Goal: Transaction & Acquisition: Purchase product/service

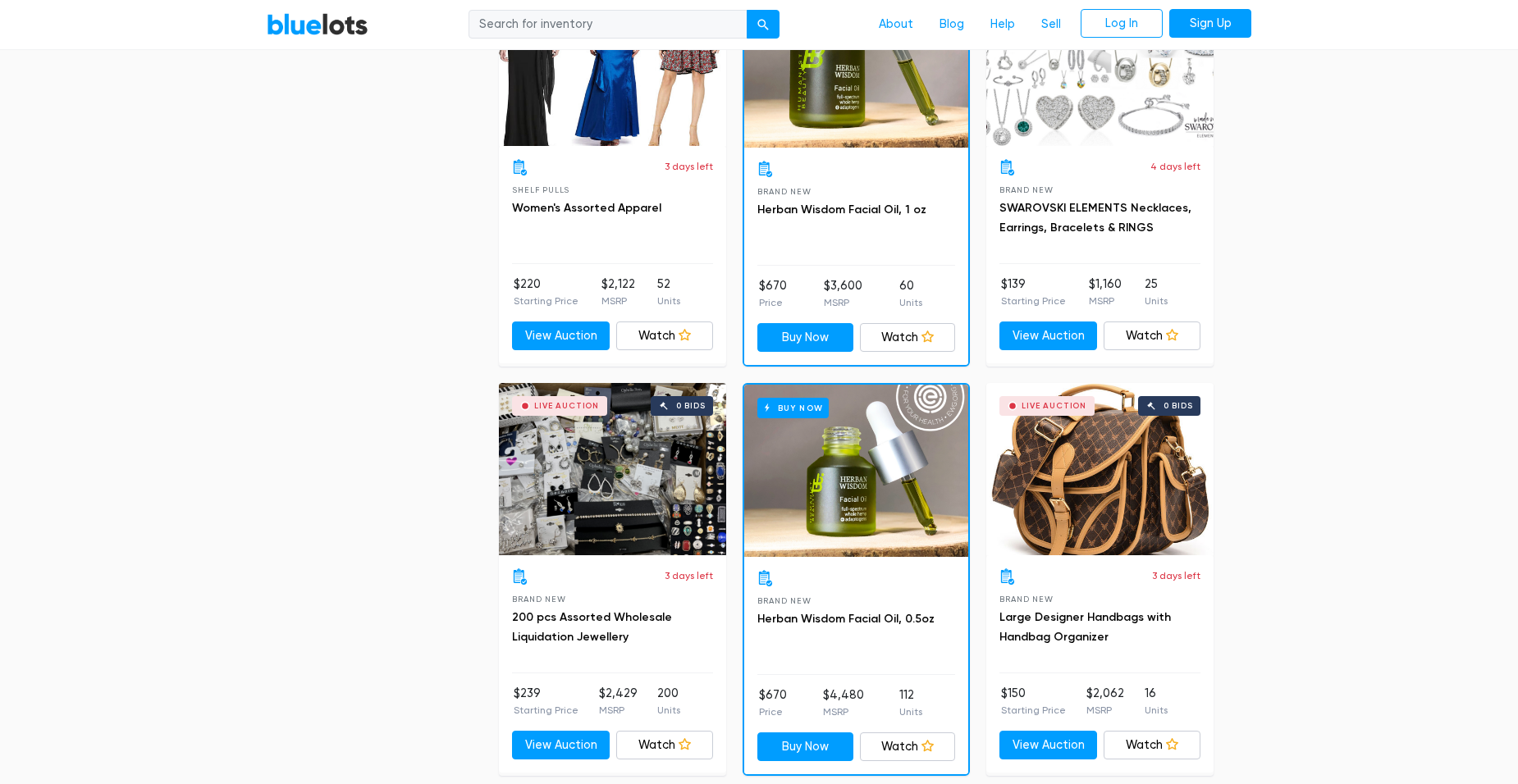
scroll to position [1886, 0]
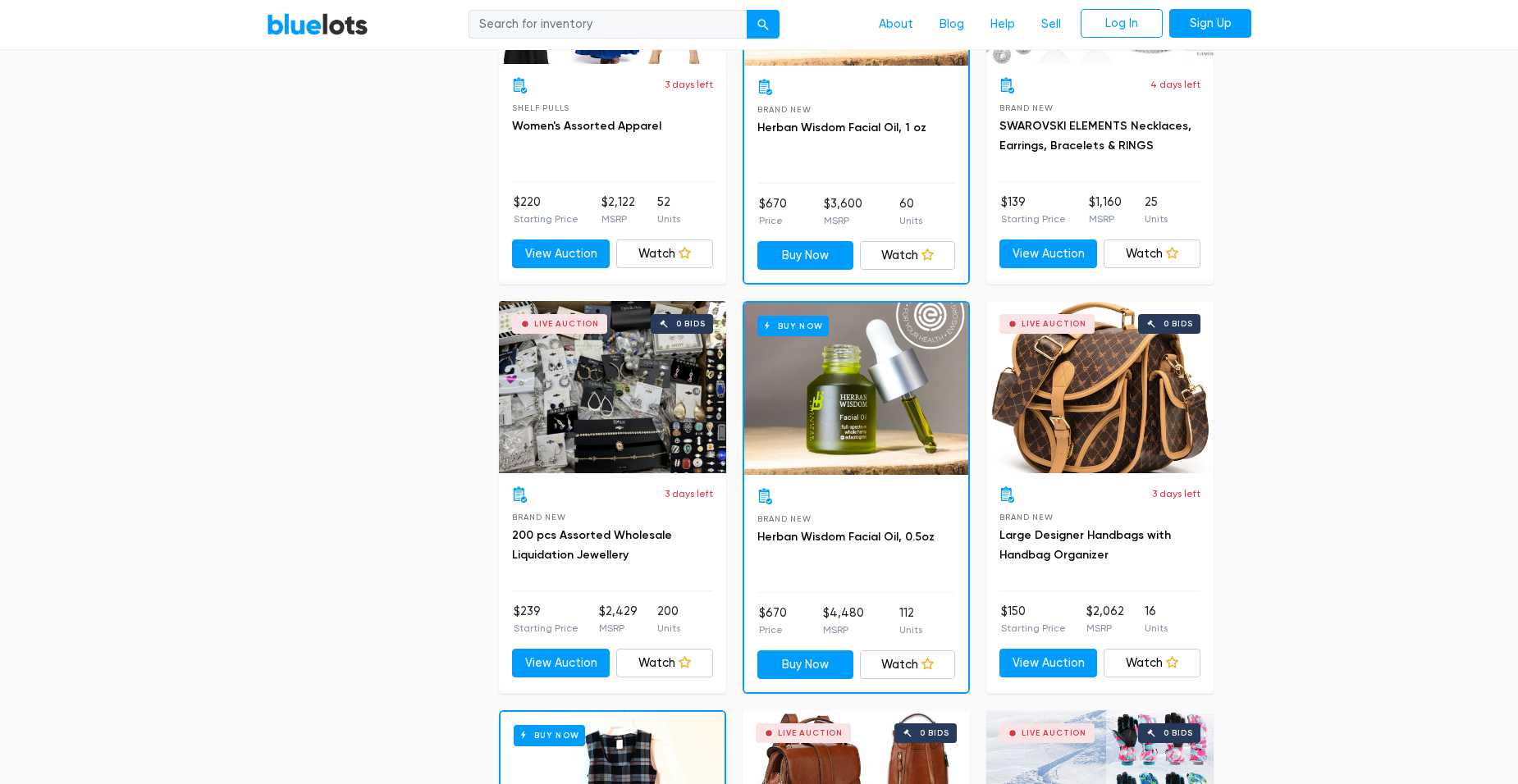
click at [1095, 413] on div "Live Auction 0 bids" at bounding box center [1100, 387] width 228 height 172
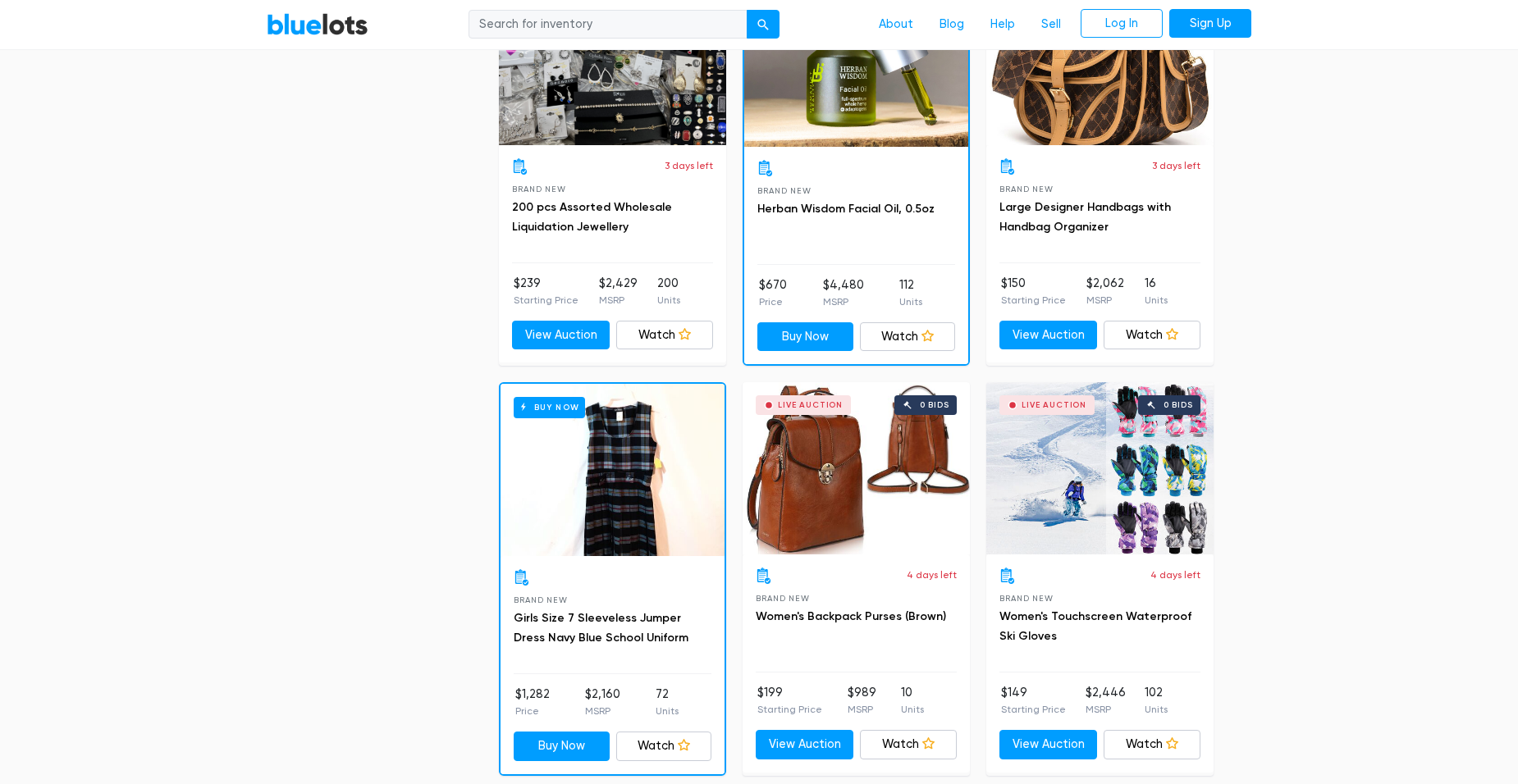
scroll to position [2296, 0]
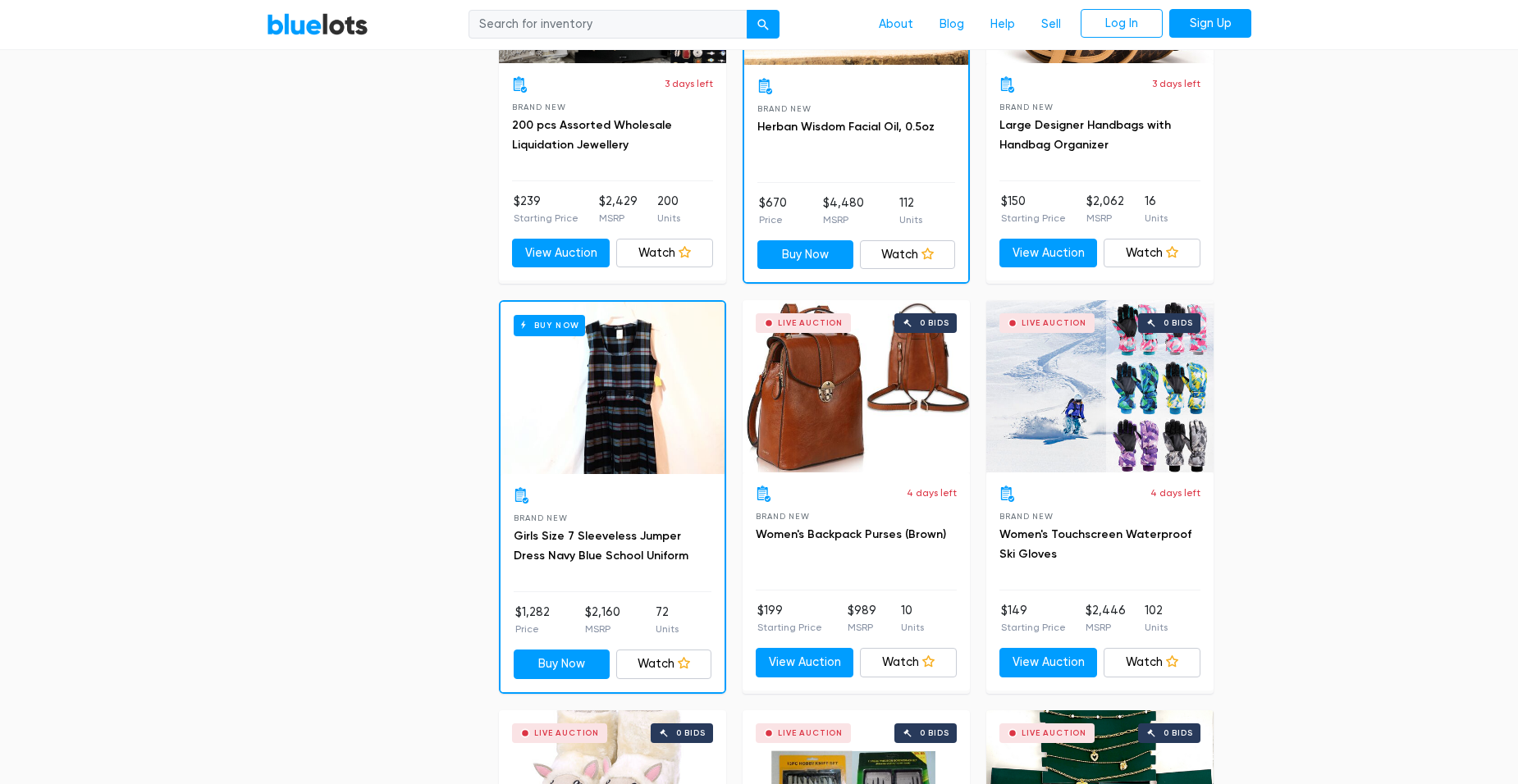
click at [835, 412] on div "Live Auction 0 bids" at bounding box center [856, 386] width 228 height 172
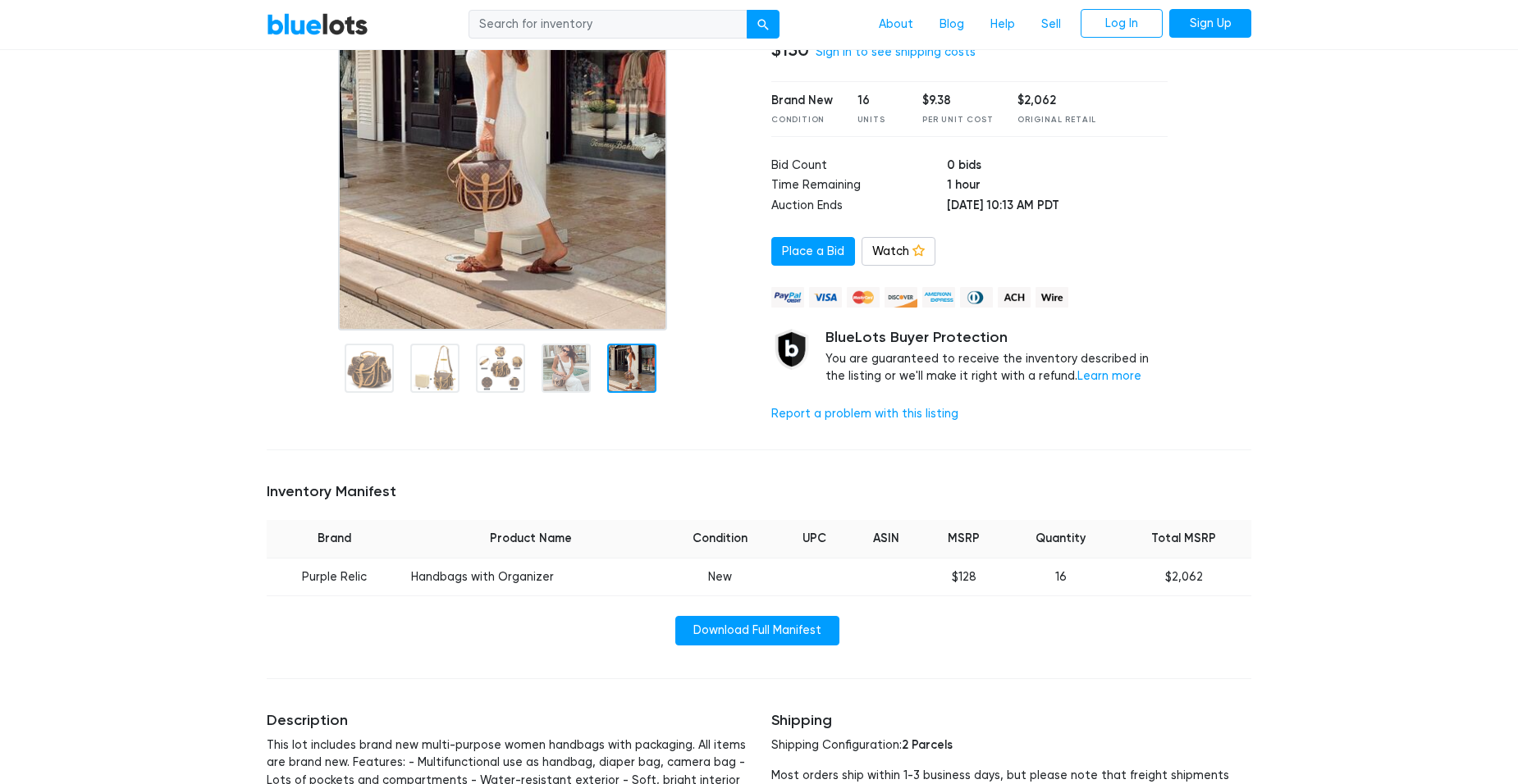
scroll to position [82, 0]
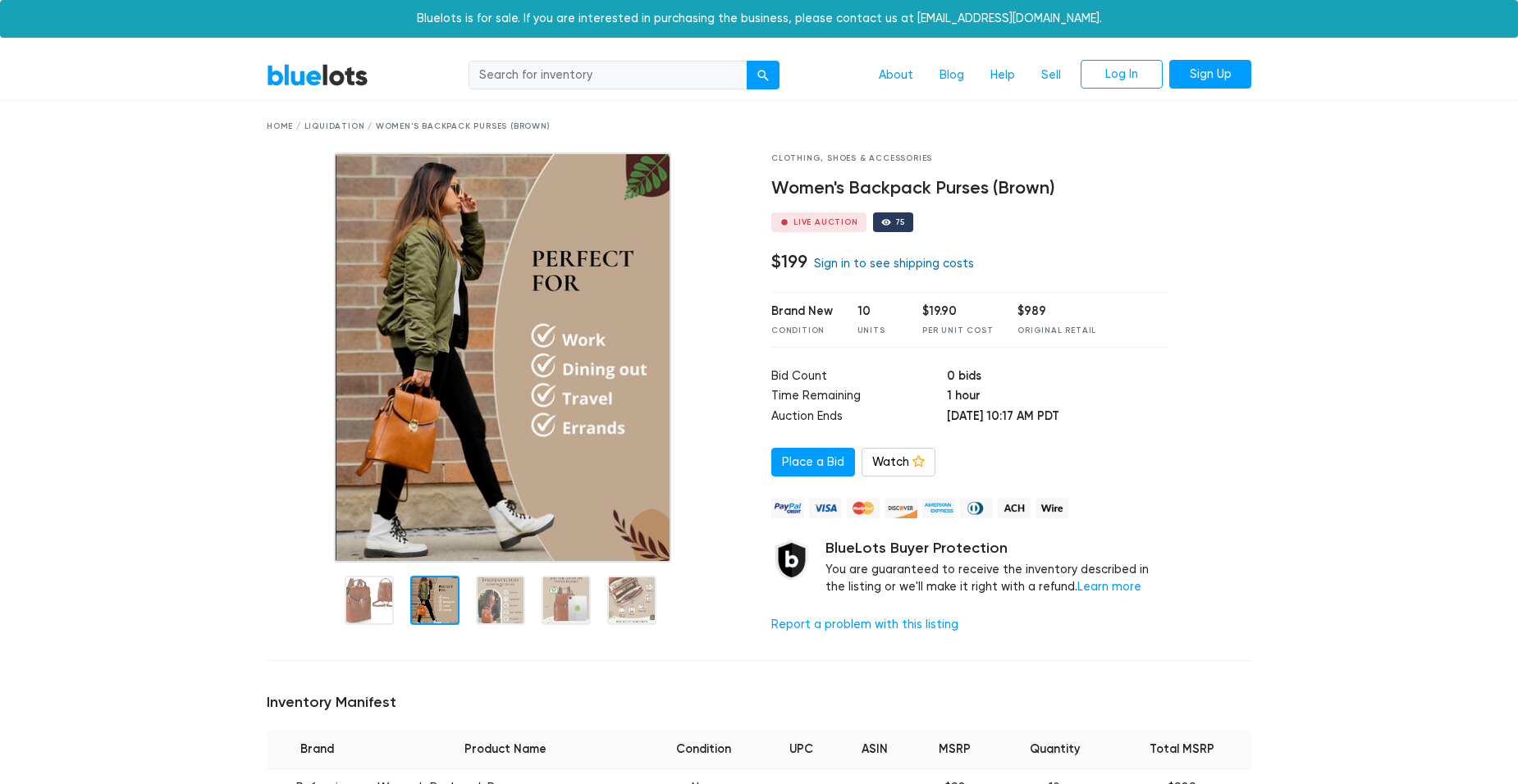
click at [825, 259] on link "Sign in to see shipping costs" at bounding box center [893, 263] width 160 height 14
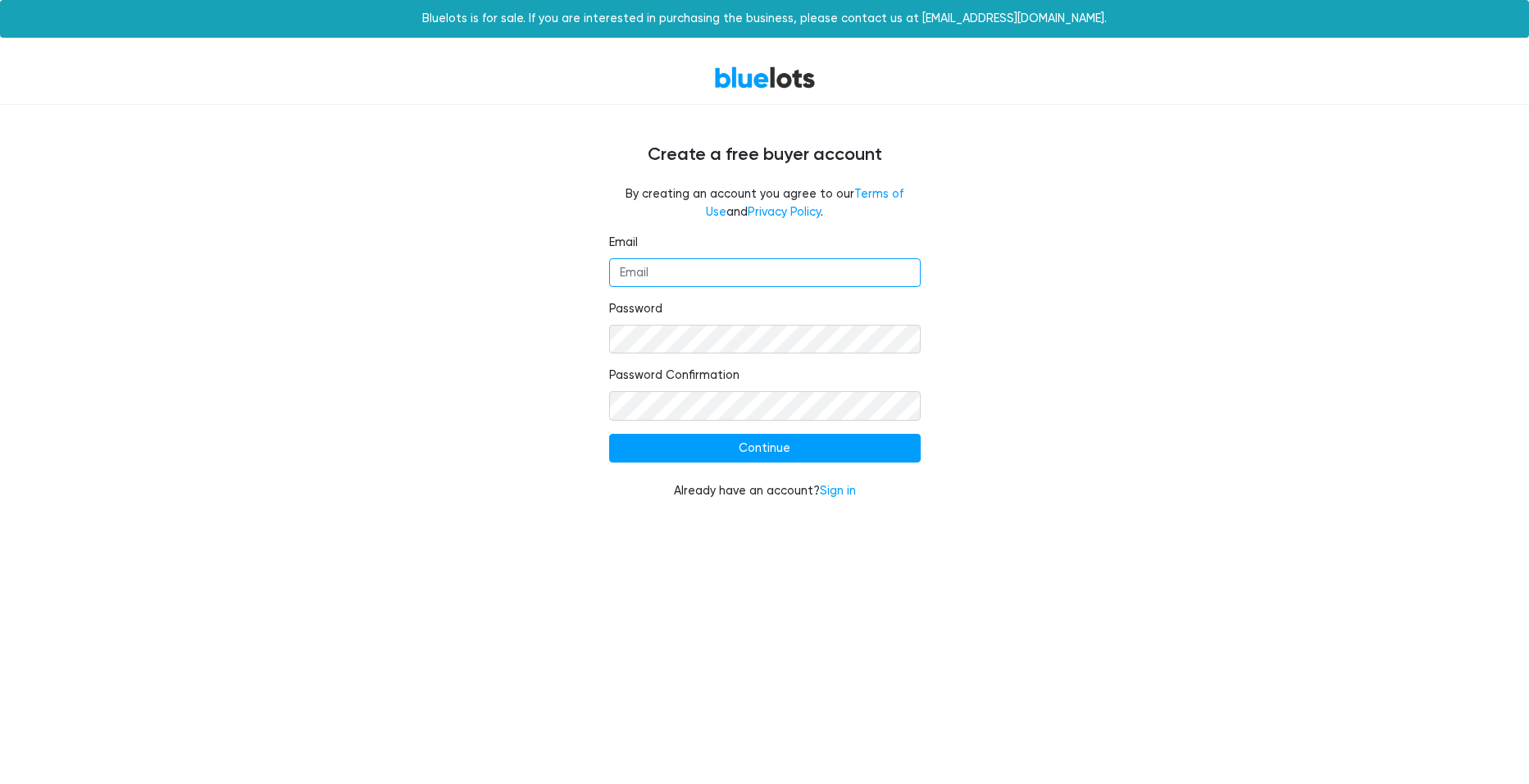
click at [718, 278] on input "Email" at bounding box center [765, 272] width 312 height 30
type input "sharonusher.2016@gmail.com"
click at [571, 319] on div "Email sharonusher.2016@gmail.com Password Password Confirmation Continue Alread…" at bounding box center [765, 376] width 1009 height 286
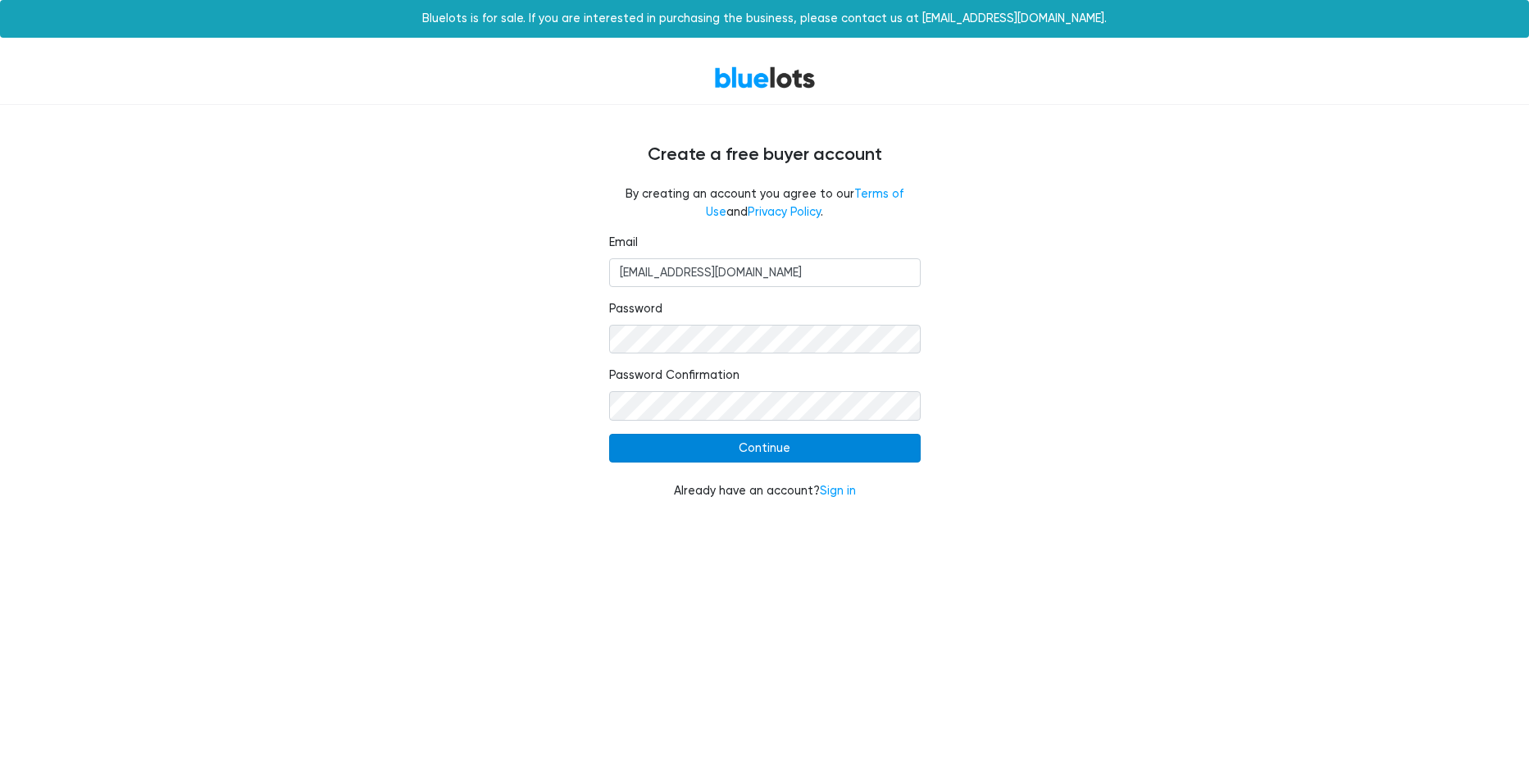
click at [788, 450] on input "Continue" at bounding box center [765, 448] width 312 height 30
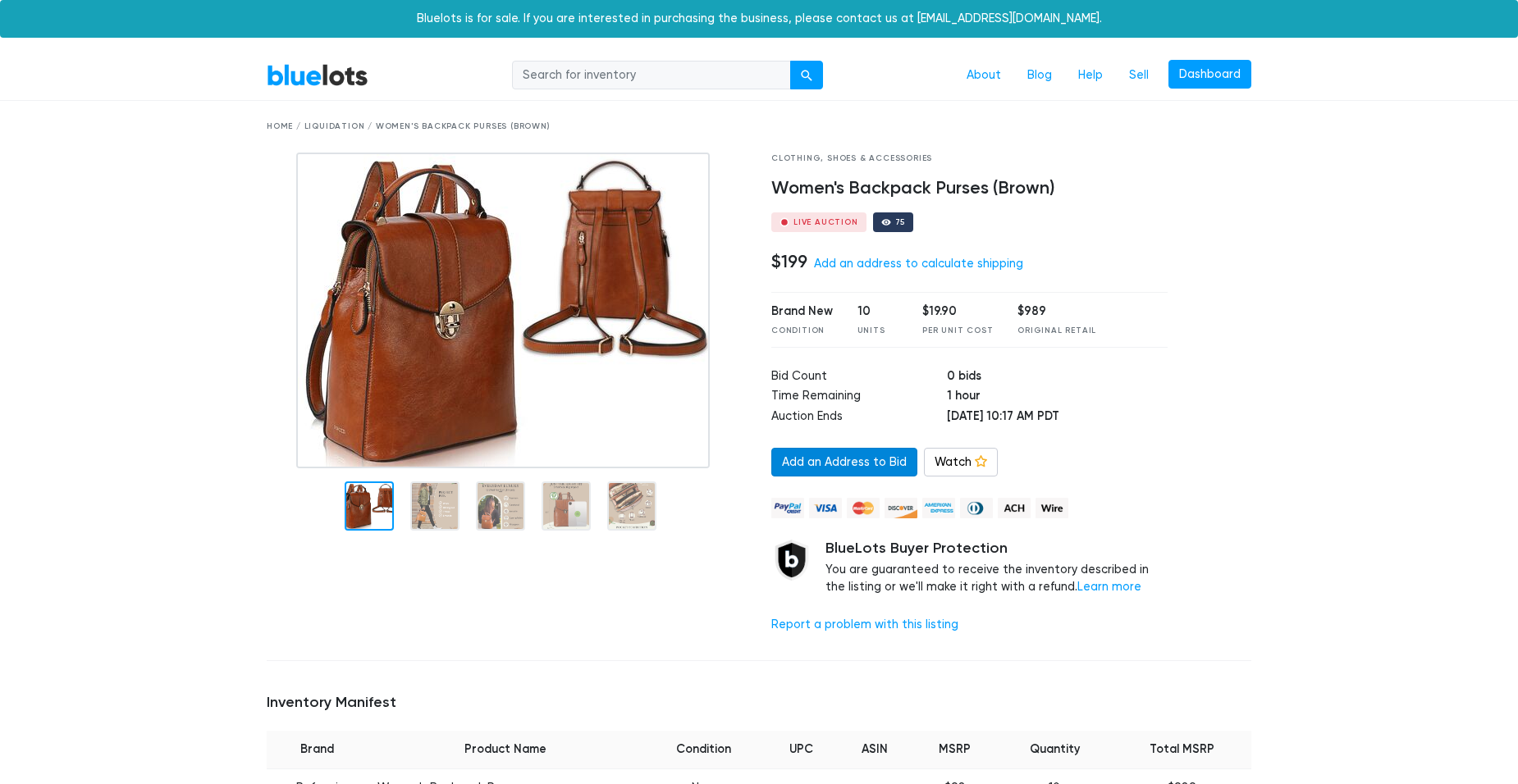
click at [825, 458] on link "Add an Address to Bid" at bounding box center [844, 462] width 146 height 30
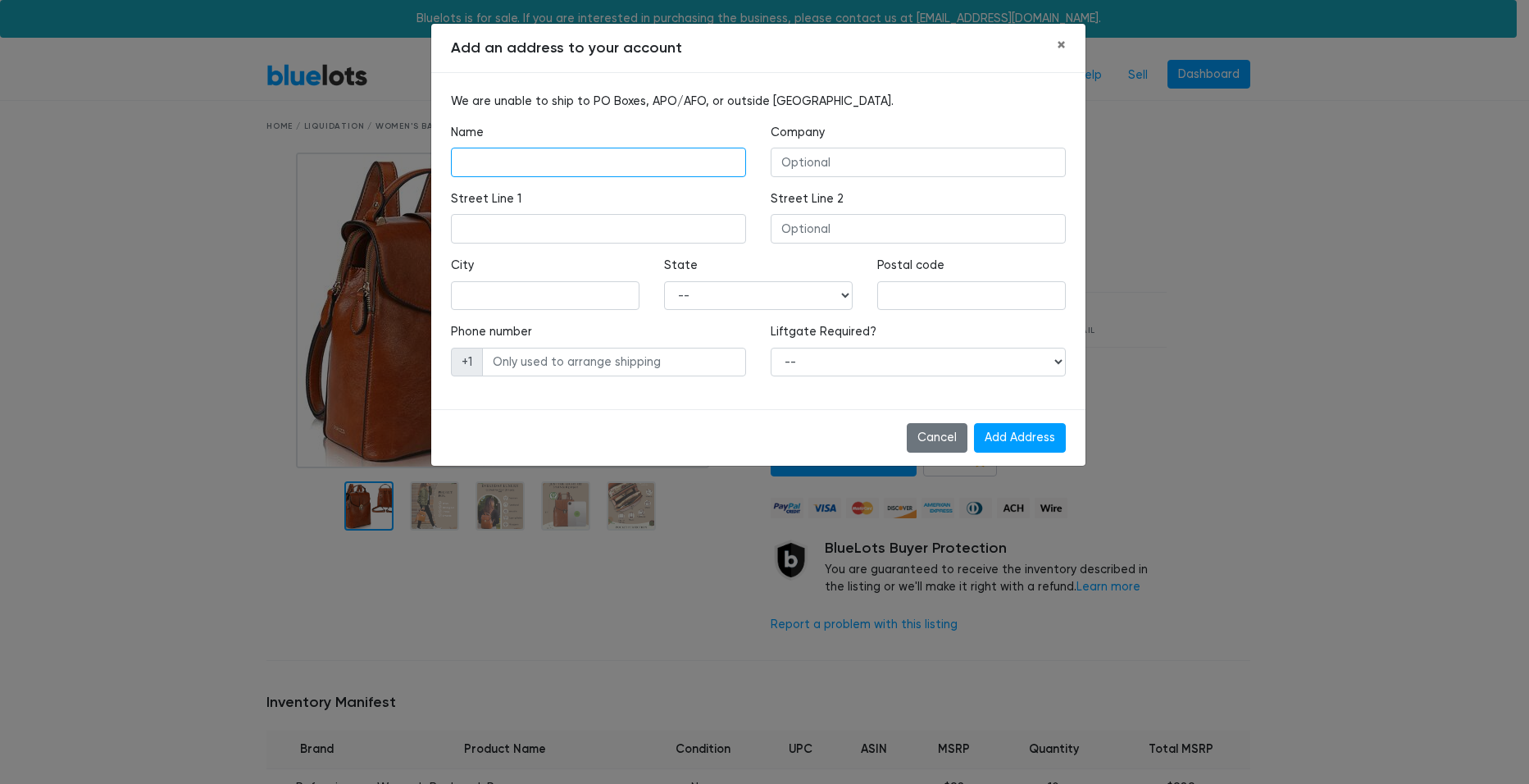
click at [561, 160] on input "text" at bounding box center [599, 162] width 295 height 30
type input "Sharon Lynn Usher"
type input "Self"
type input "11090 Colton Drive"
type input "Reno"
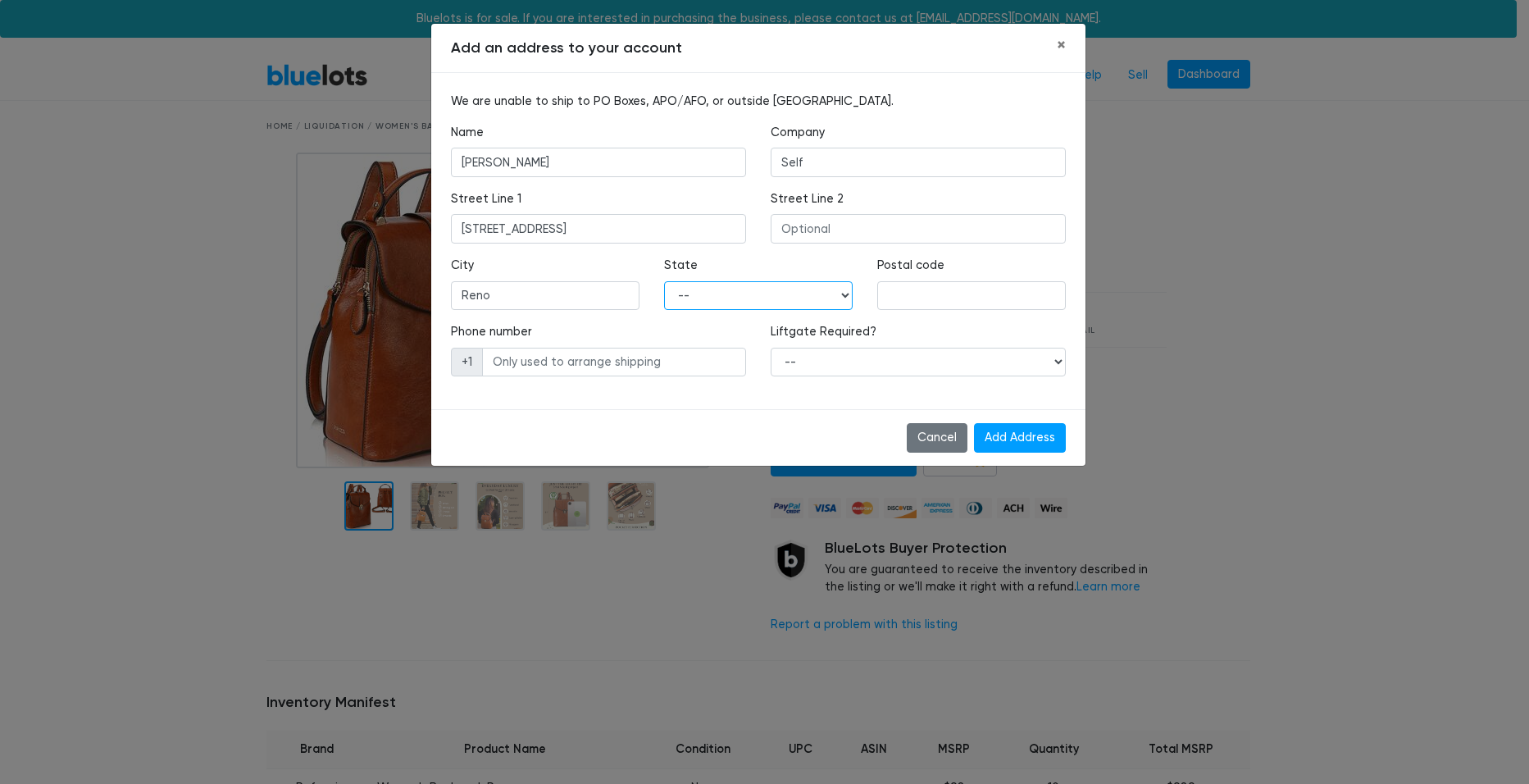
select select "NV"
type input "89521"
type input "7752150456"
click at [530, 161] on input "Sharon Lynn Usher" at bounding box center [599, 162] width 295 height 30
type input "Sharon Usher"
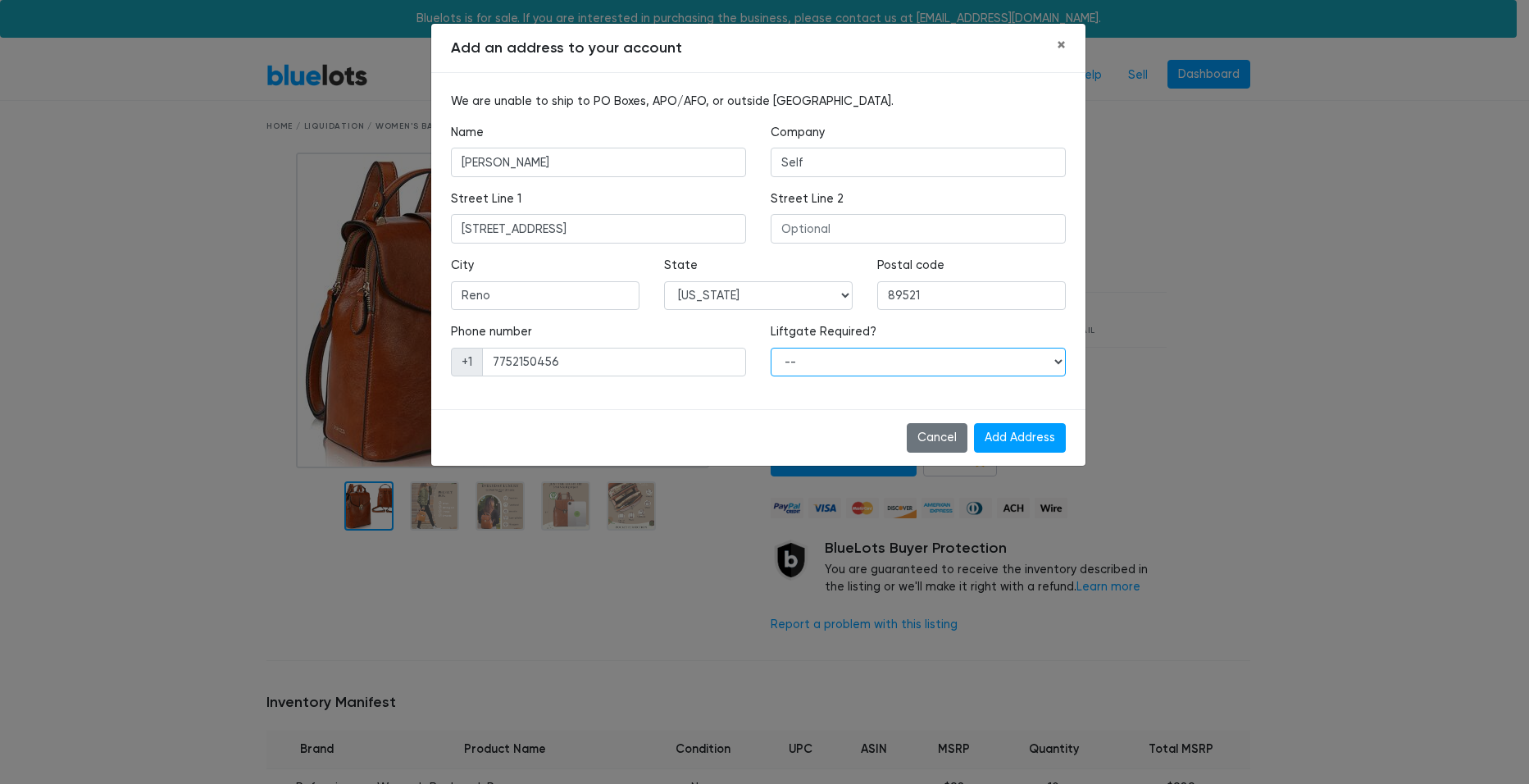
click at [1011, 361] on select "-- Yes No" at bounding box center [918, 362] width 295 height 30
click at [1025, 438] on input "Add Address" at bounding box center [1020, 438] width 92 height 30
click at [1027, 366] on select "-- Yes No" at bounding box center [918, 362] width 295 height 30
select select "0"
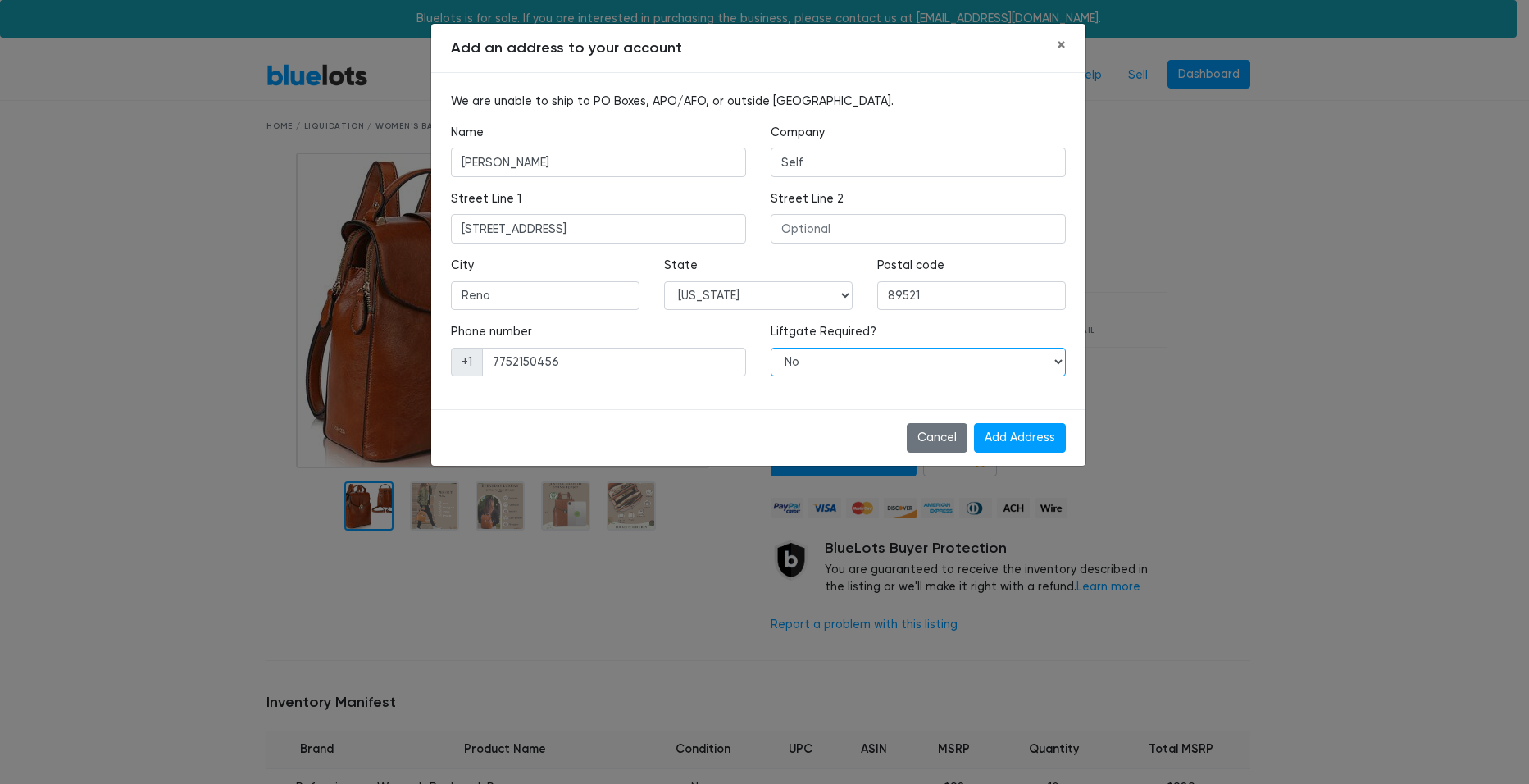
click at [771, 348] on select "-- Yes No" at bounding box center [918, 362] width 295 height 30
click at [1030, 440] on input "Add Address" at bounding box center [1020, 438] width 92 height 30
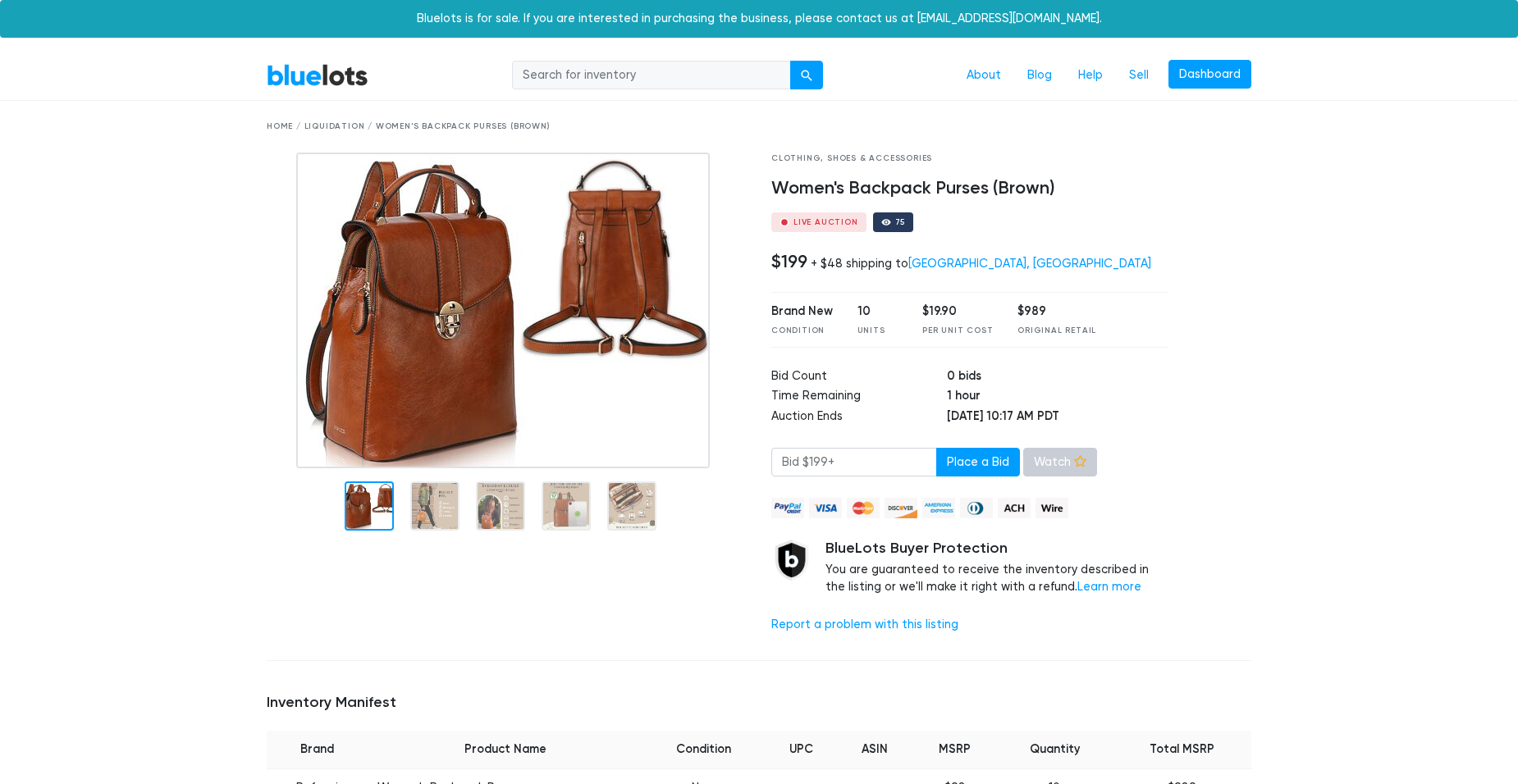
click at [1051, 469] on link "Watch" at bounding box center [1059, 462] width 74 height 30
click at [583, 79] on input "search" at bounding box center [651, 75] width 279 height 30
type input "sew"
click at [803, 66] on button "submit" at bounding box center [806, 75] width 33 height 30
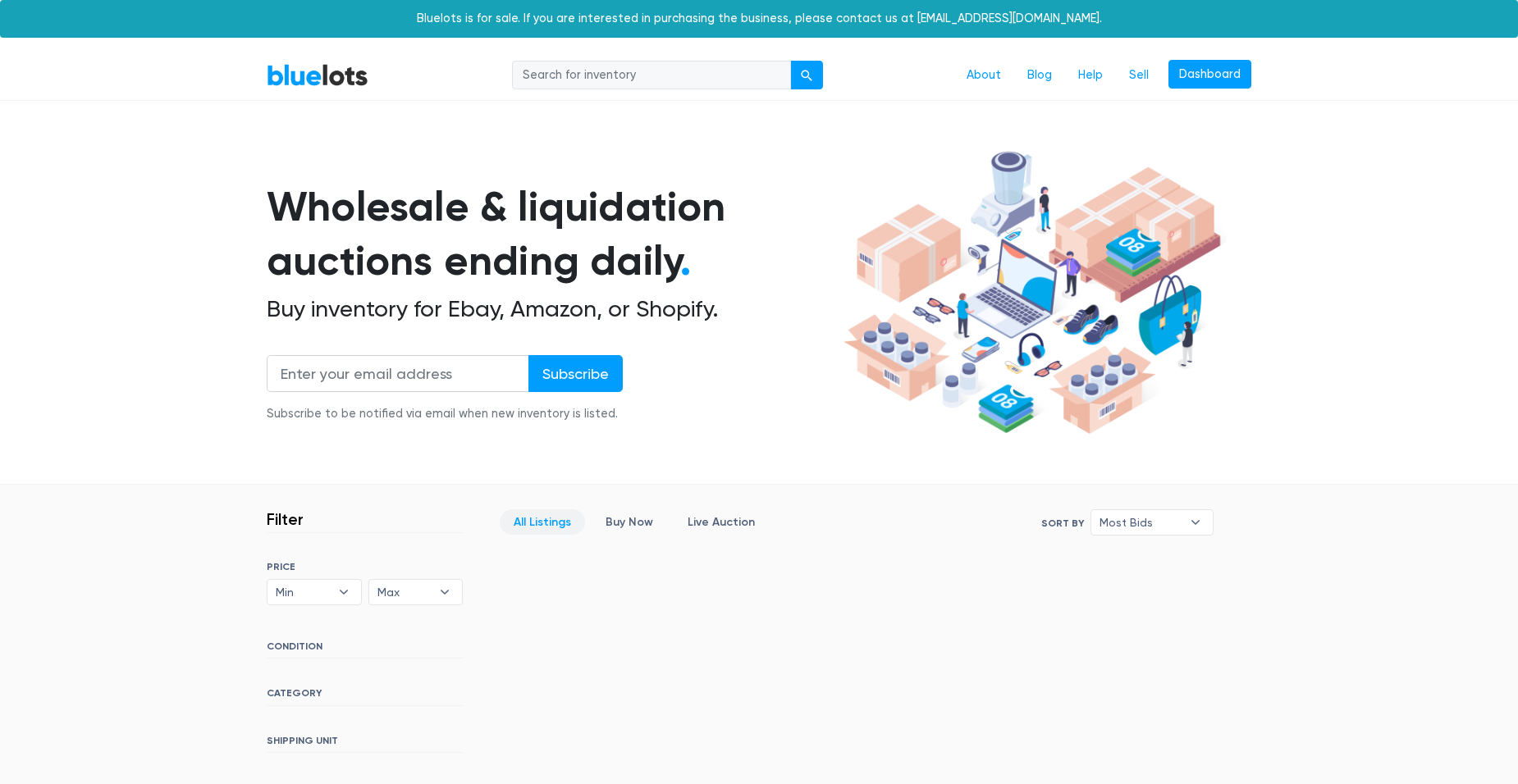
click at [638, 76] on input "search" at bounding box center [651, 75] width 279 height 30
type input "tent"
click at [801, 68] on button "submit" at bounding box center [806, 75] width 33 height 30
click at [582, 78] on input "search" at bounding box center [651, 75] width 279 height 30
type input "camp"
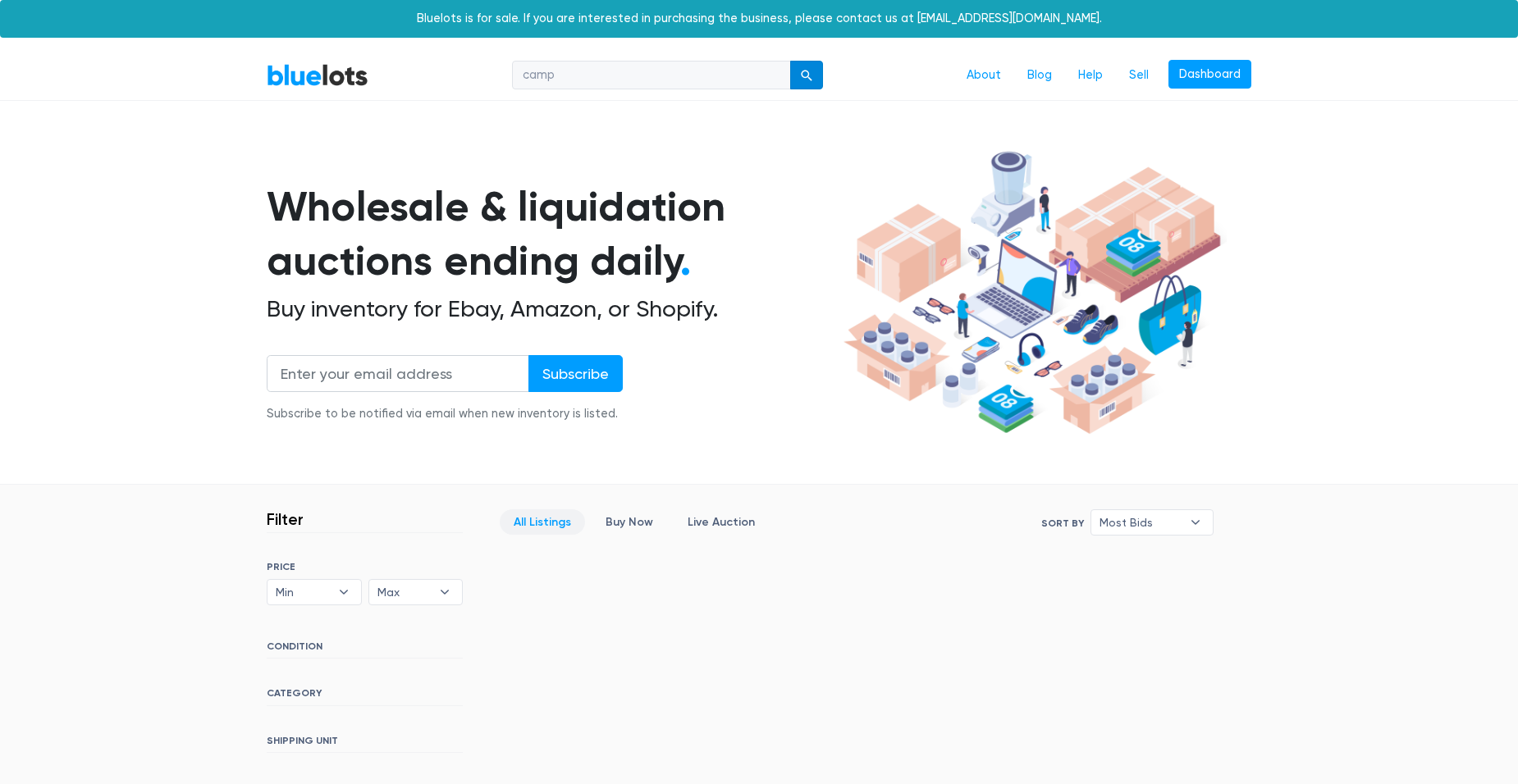
click at [802, 83] on button "submit" at bounding box center [806, 75] width 33 height 30
click at [679, 76] on input "search" at bounding box center [651, 75] width 279 height 30
type input "purse"
click at [803, 77] on div "submit" at bounding box center [806, 76] width 11 height 11
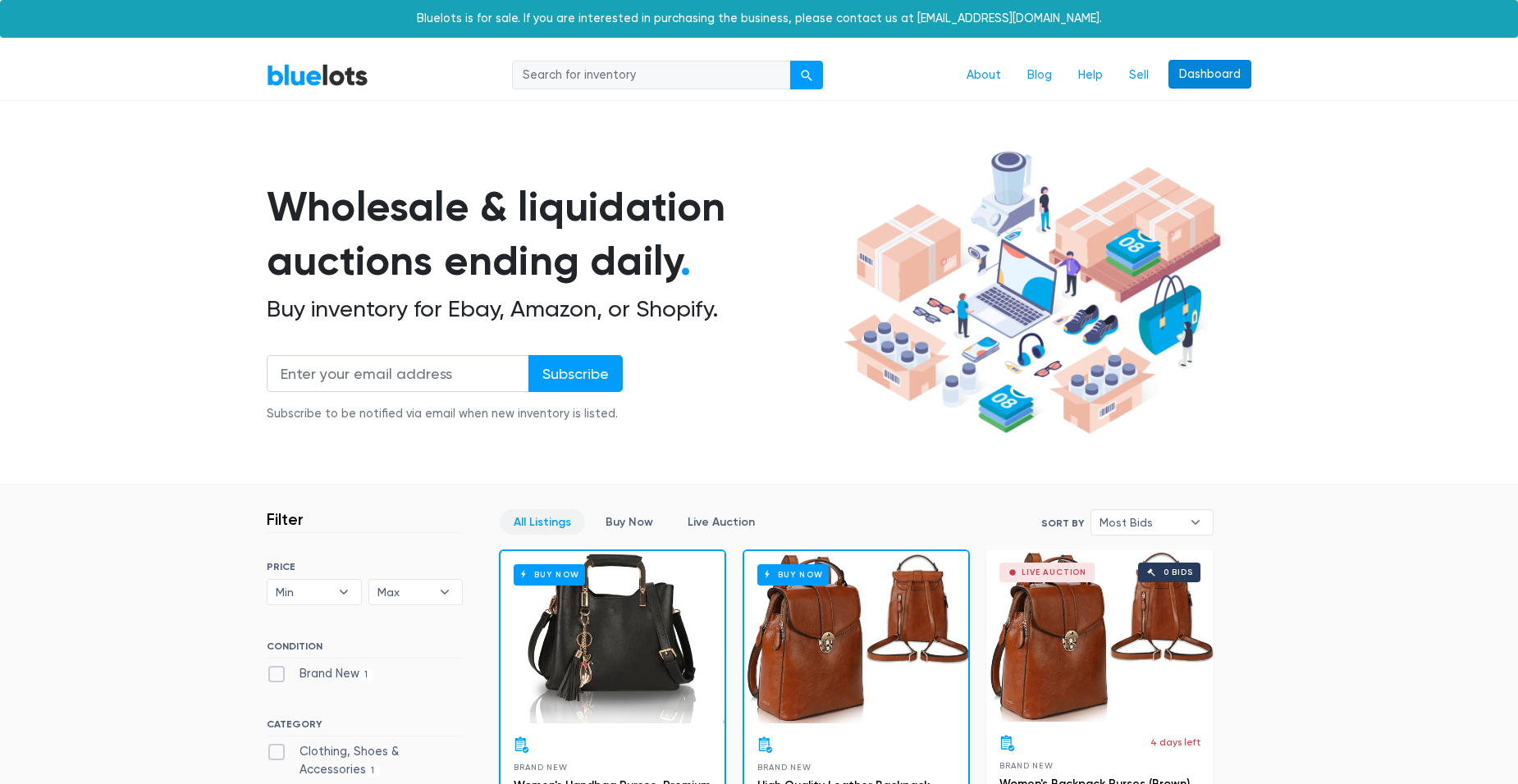
click at [1184, 70] on link "Dashboard" at bounding box center [1209, 75] width 83 height 30
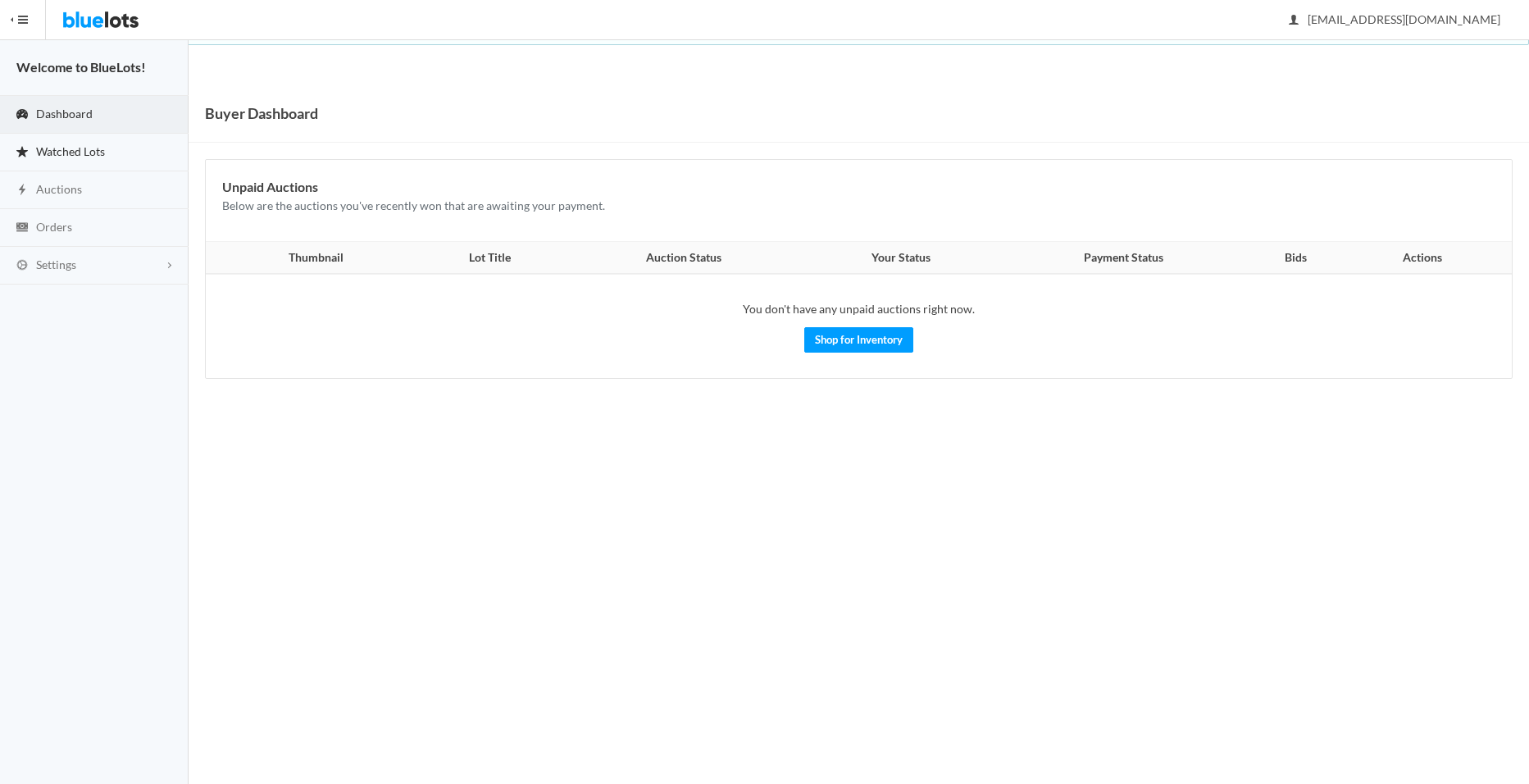
click at [53, 147] on span "Watched Lots" at bounding box center [71, 151] width 69 height 14
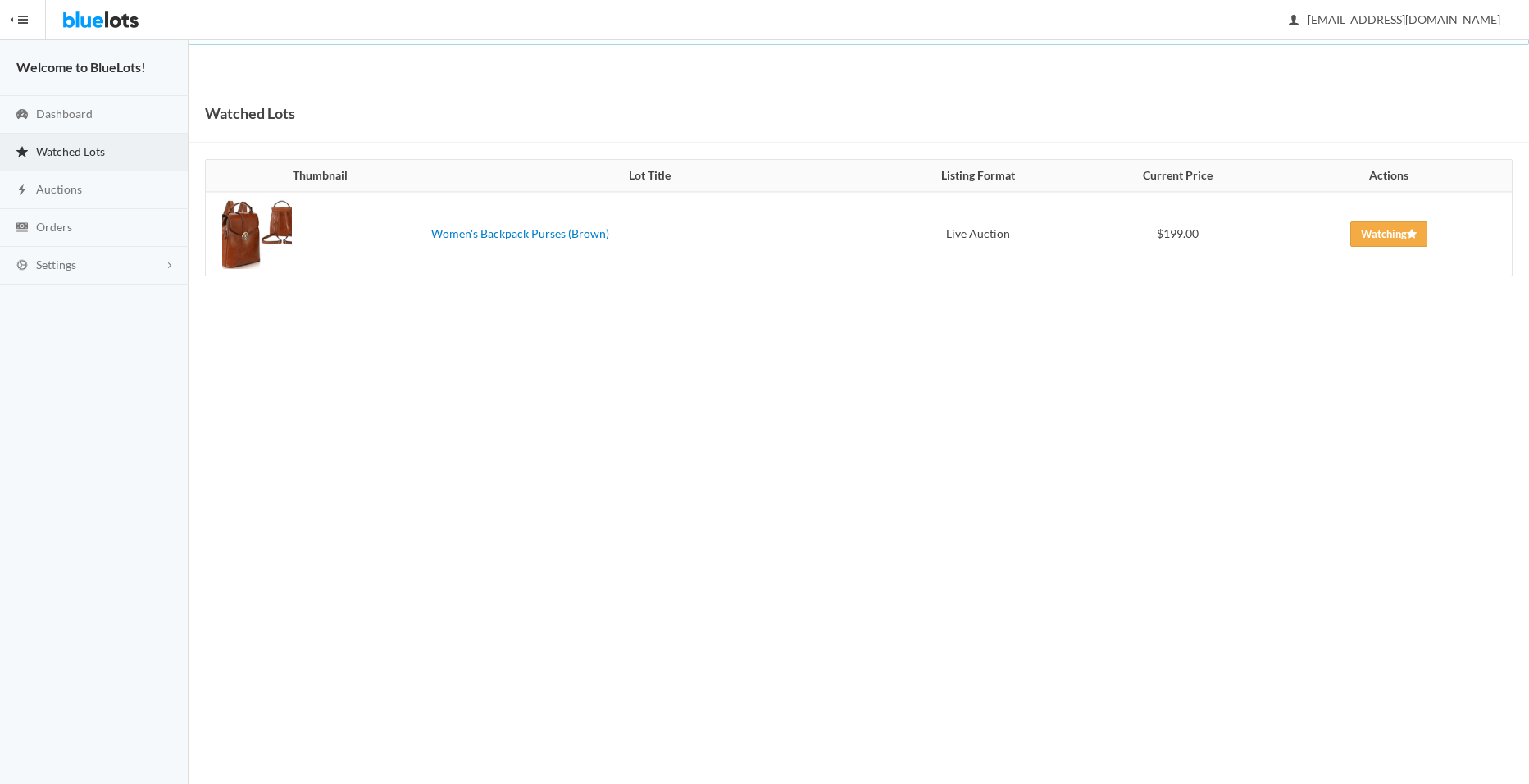
click at [523, 363] on body "Bluelots is for sale. If you are interested in purchasing the business, please …" at bounding box center [764, 392] width 1529 height 784
click at [108, 16] on img at bounding box center [100, 19] width 77 height 39
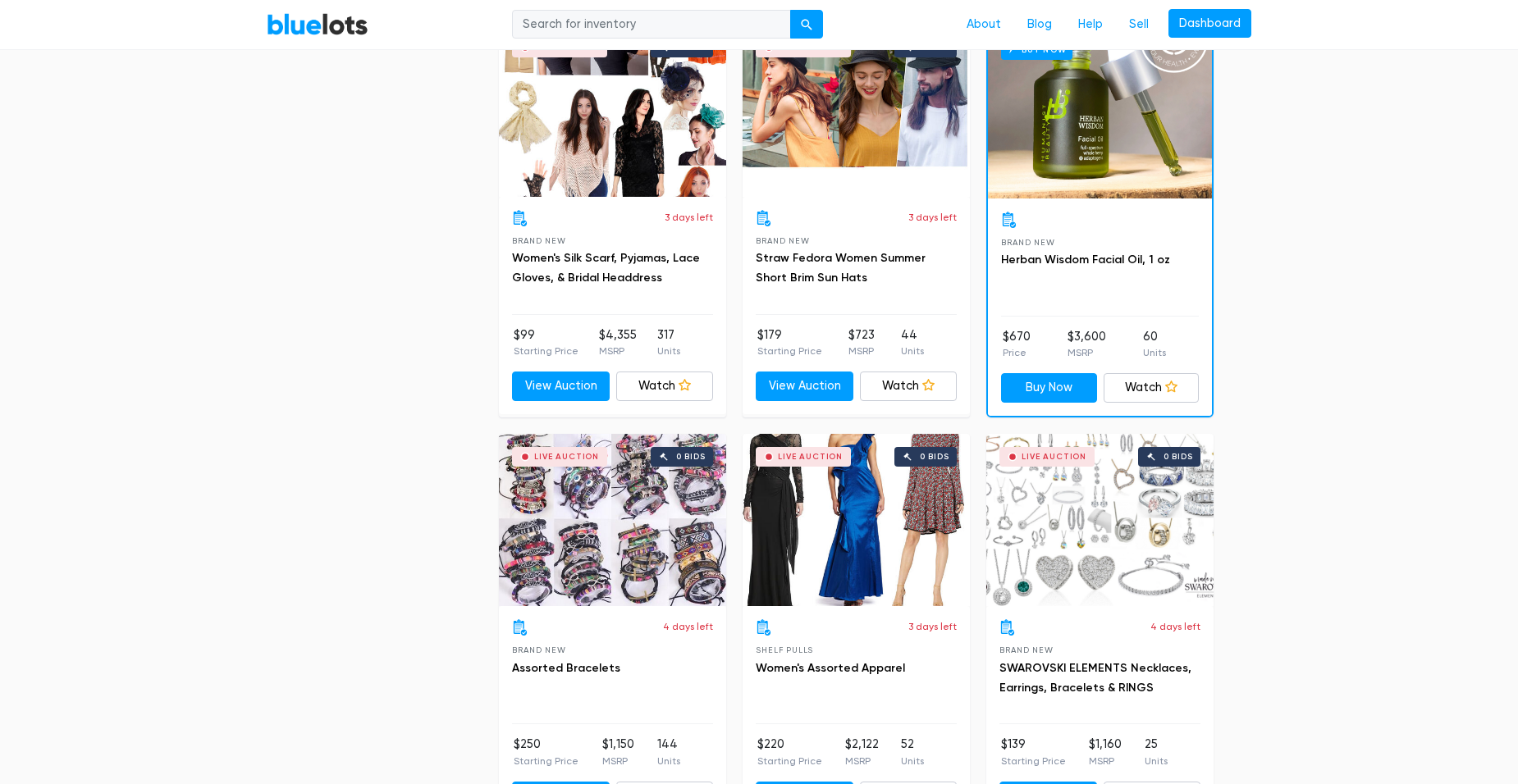
scroll to position [1394, 0]
